Goal: Book appointment/travel/reservation

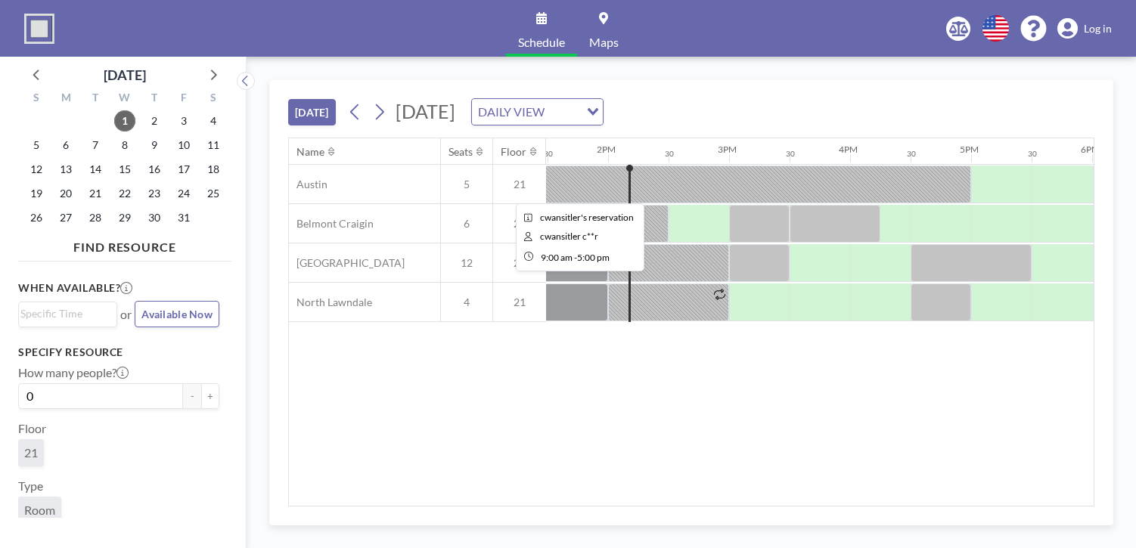
scroll to position [0, 1634]
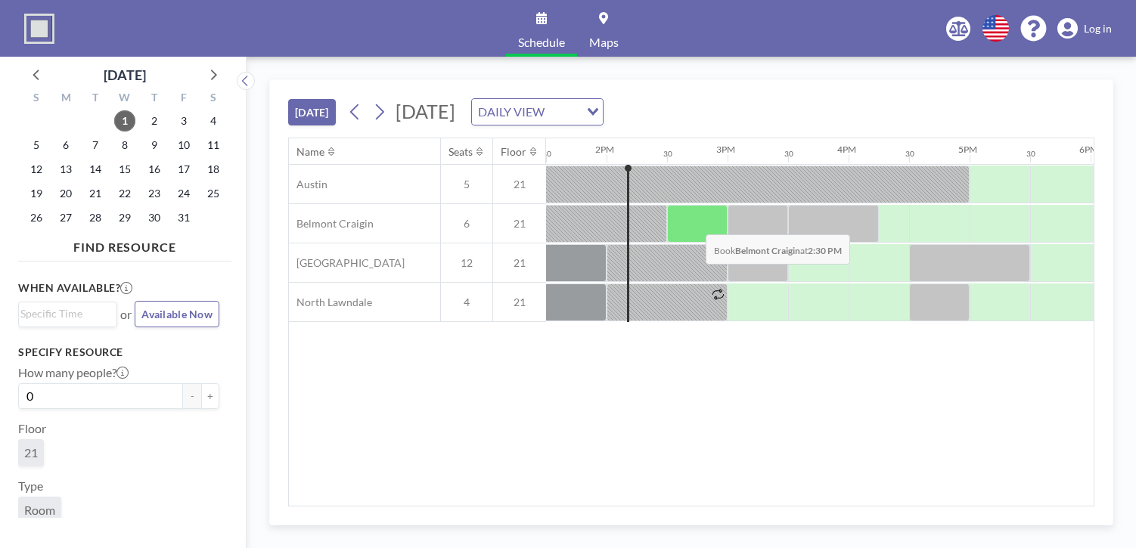
click at [694, 222] on div at bounding box center [697, 224] width 61 height 38
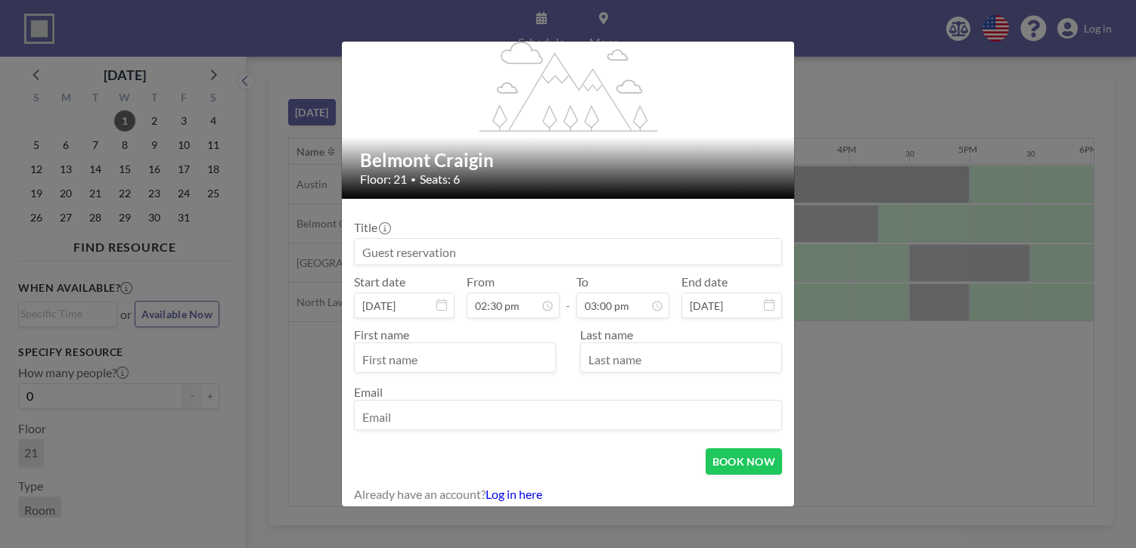
scroll to position [70, 0]
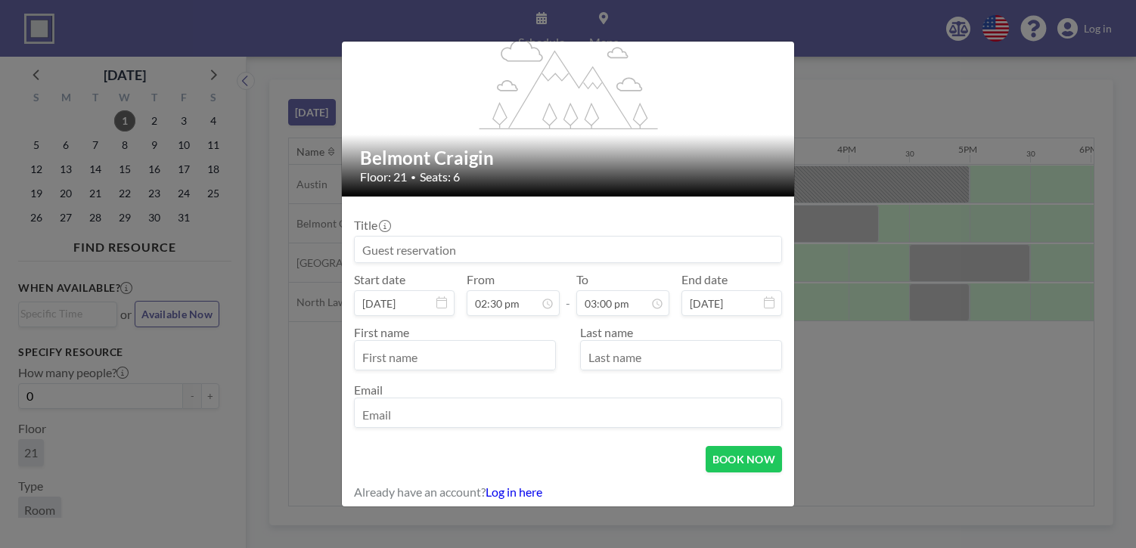
click at [526, 250] on input at bounding box center [568, 250] width 427 height 26
type input "meeti"
click at [971, 469] on div "flex-grow: 1.2; Belmont Craigin Floor: 21 • Seats: 6 Title meeti Start date Oct…" at bounding box center [568, 274] width 1136 height 548
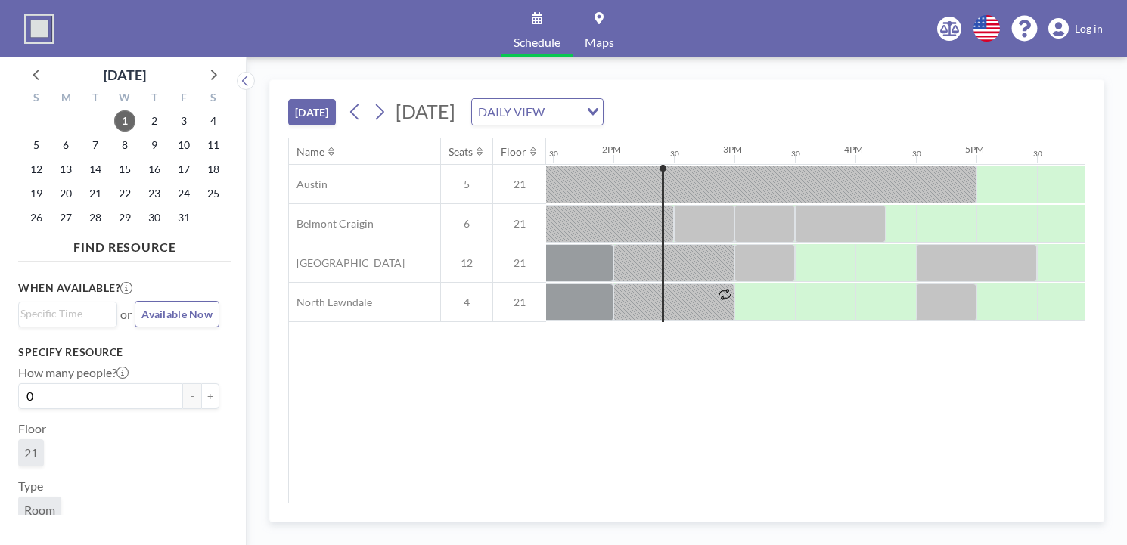
scroll to position [0, 1634]
